Goal: Information Seeking & Learning: Learn about a topic

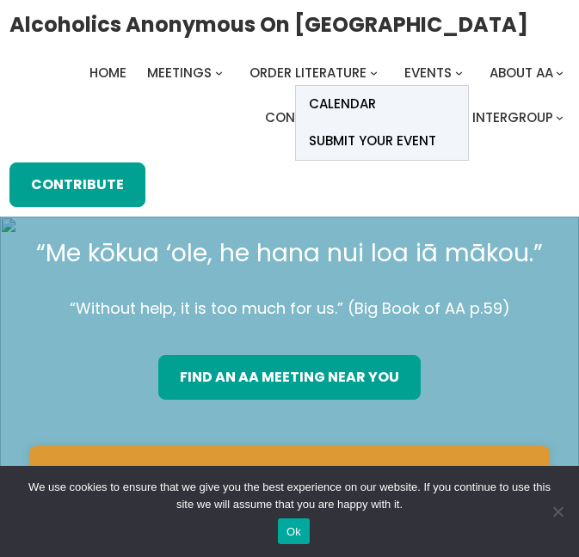
click at [432, 71] on span "Events" at bounding box center [427, 73] width 47 height 18
click at [370, 103] on span "Calendar" at bounding box center [342, 104] width 67 height 24
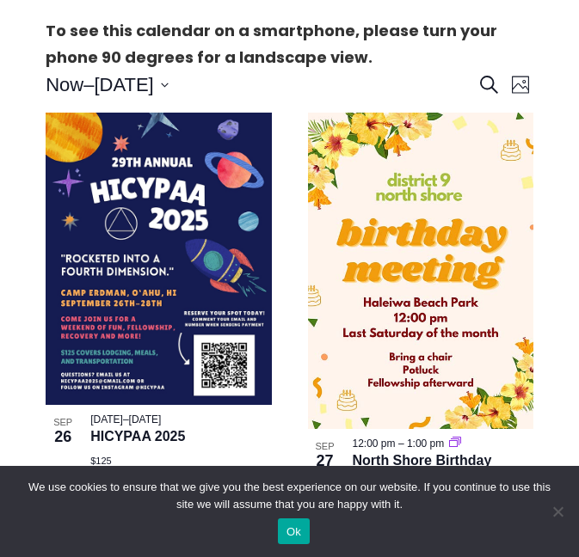
scroll to position [446, 0]
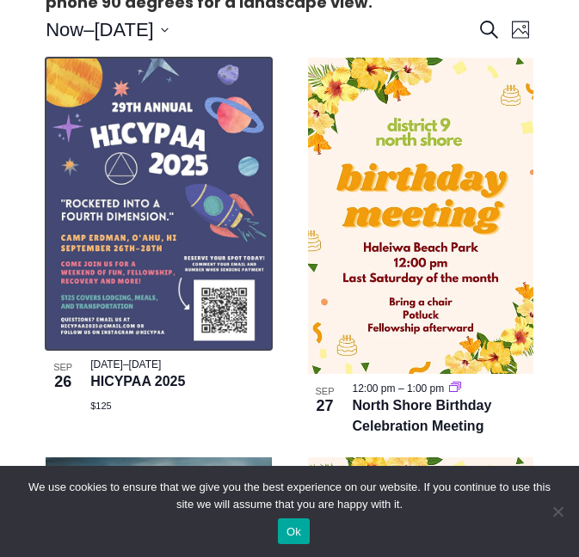
click at [183, 113] on img at bounding box center [158, 204] width 225 height 292
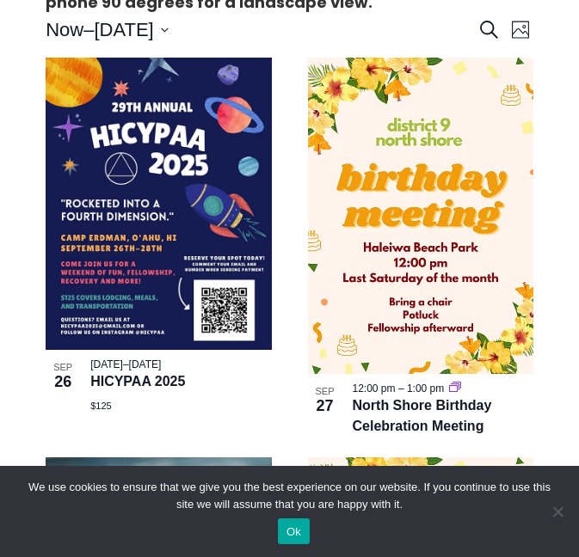
click at [293, 530] on button "Ok" at bounding box center [294, 532] width 32 height 26
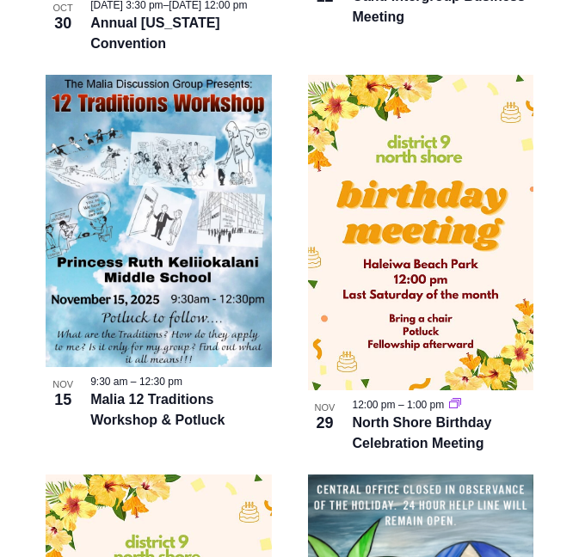
scroll to position [1638, 0]
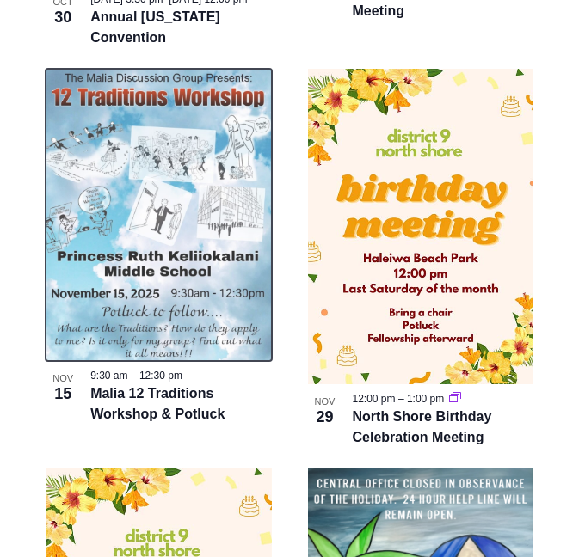
click at [191, 218] on img at bounding box center [158, 215] width 225 height 293
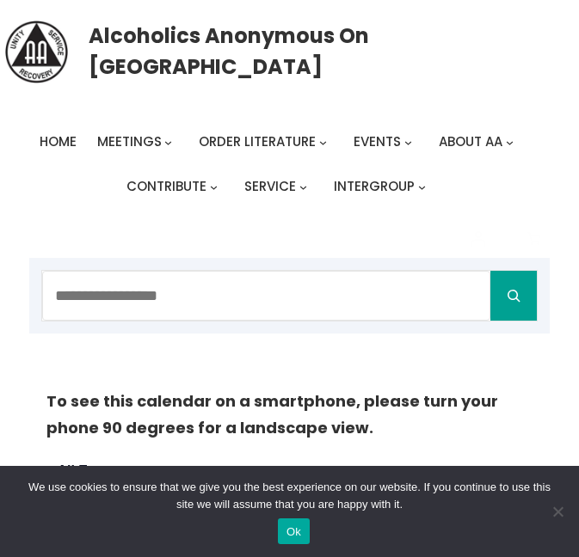
click at [293, 534] on button "Ok" at bounding box center [294, 532] width 32 height 26
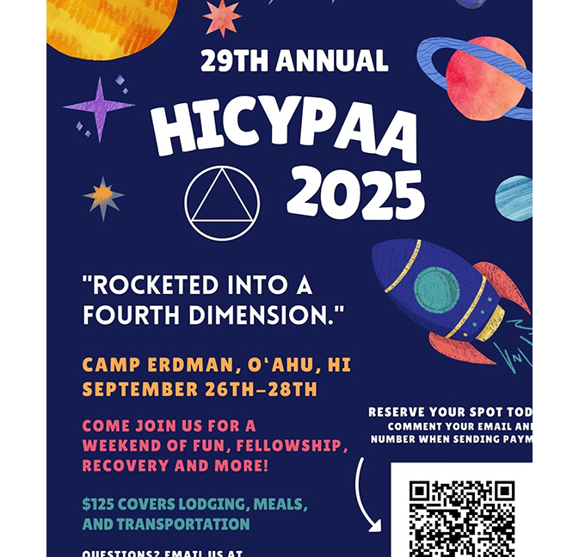
scroll to position [633, 0]
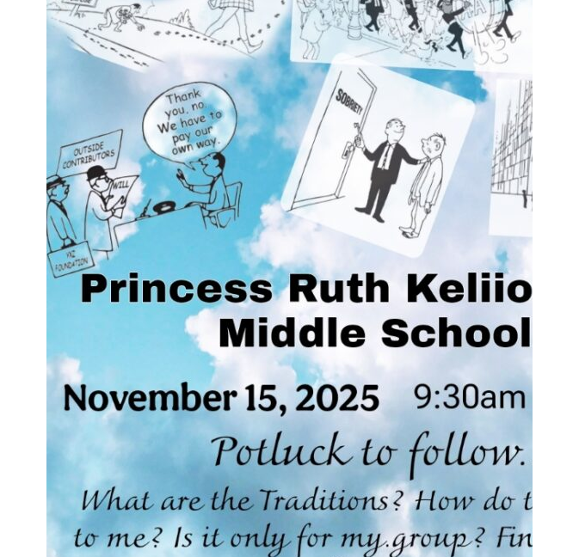
scroll to position [850, 0]
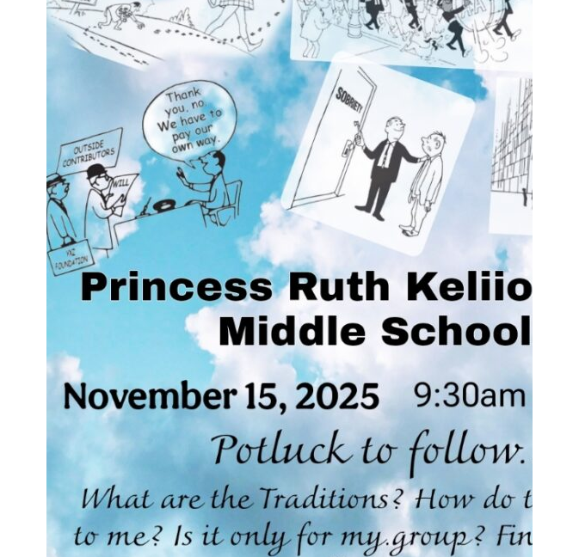
click at [381, 275] on img at bounding box center [377, 165] width 662 height 860
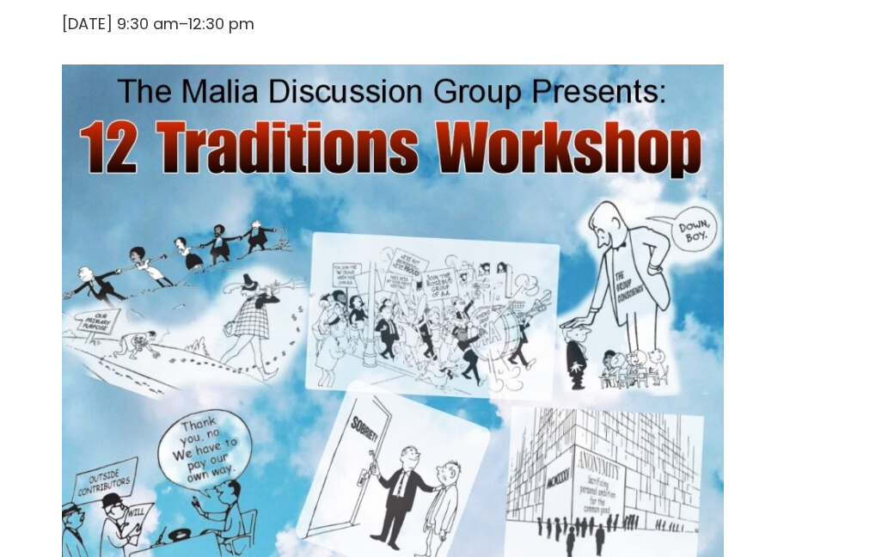
scroll to position [603, 0]
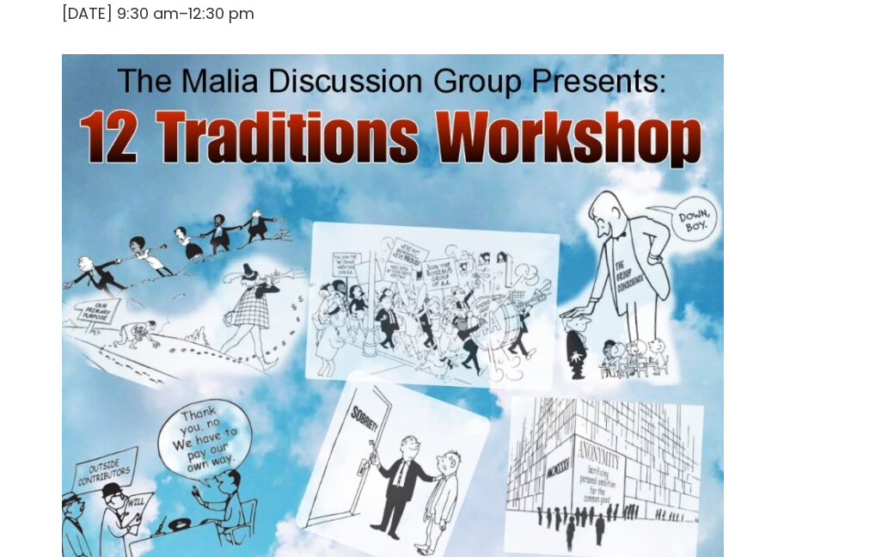
click at [550, 347] on img at bounding box center [393, 484] width 662 height 860
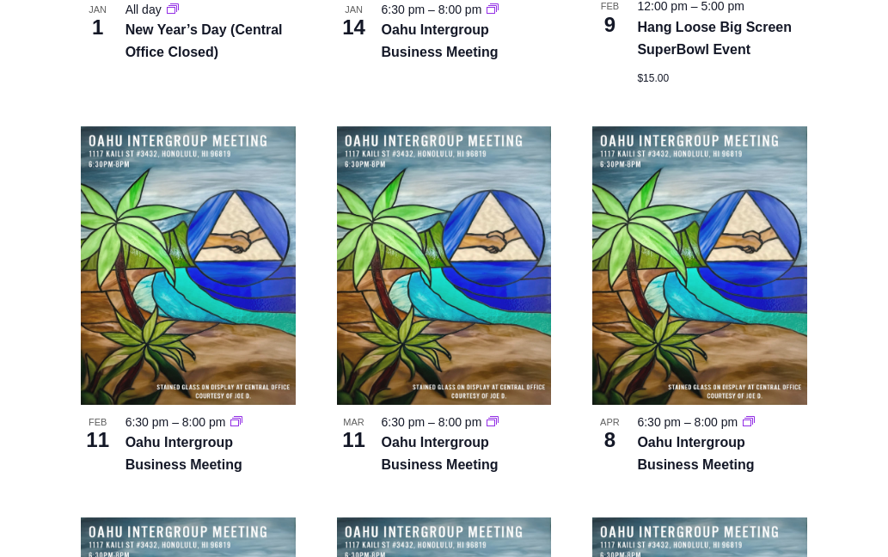
scroll to position [2202, 0]
